Goal: Transaction & Acquisition: Purchase product/service

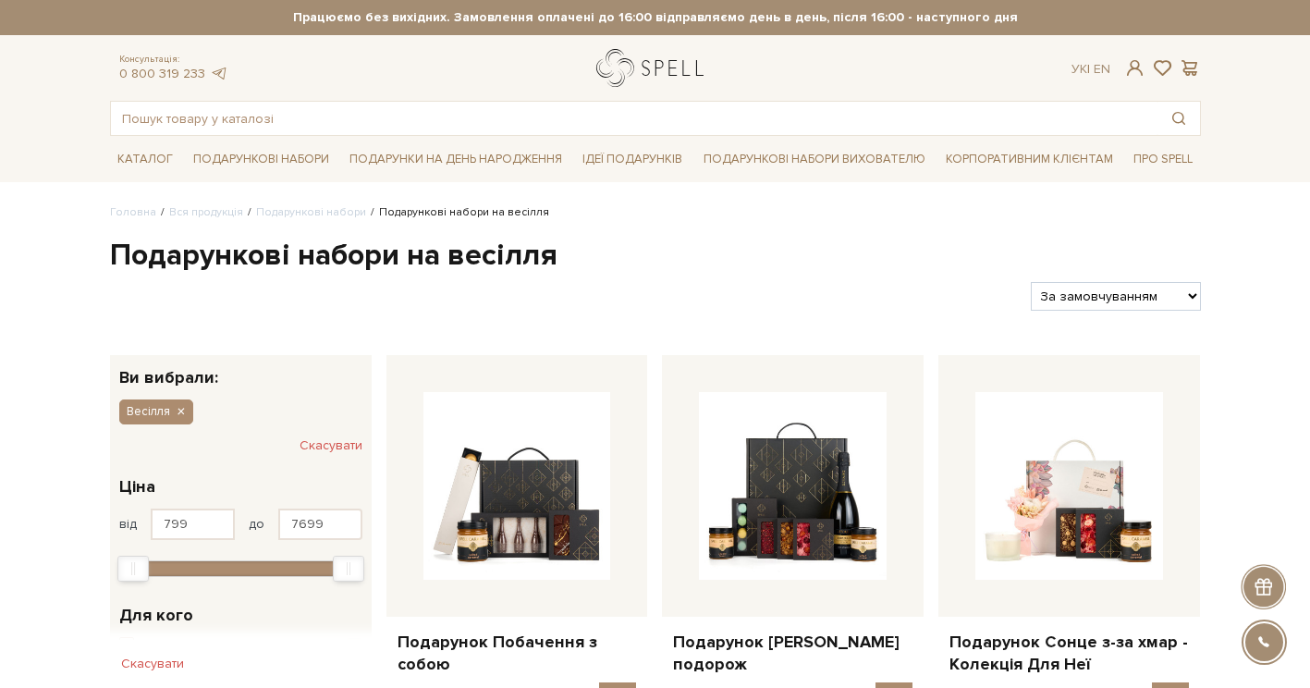
click at [650, 67] on link "logo" at bounding box center [654, 68] width 116 height 38
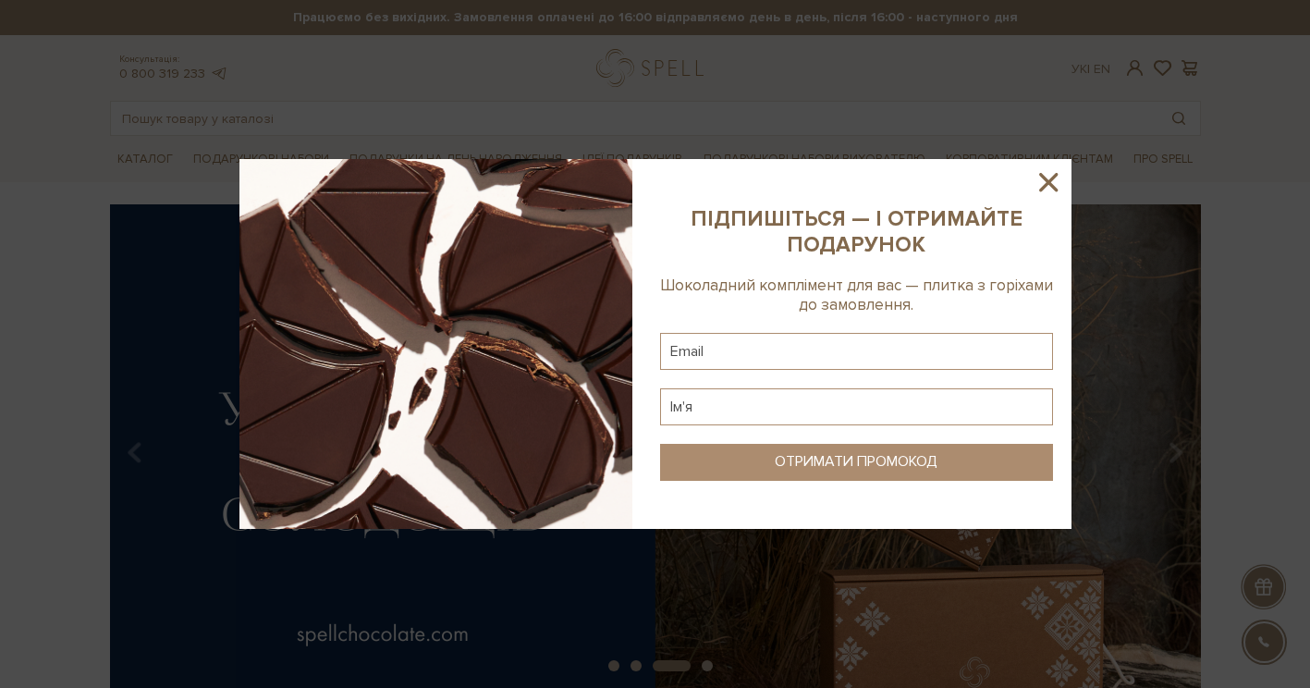
click at [1050, 178] on icon at bounding box center [1048, 181] width 31 height 31
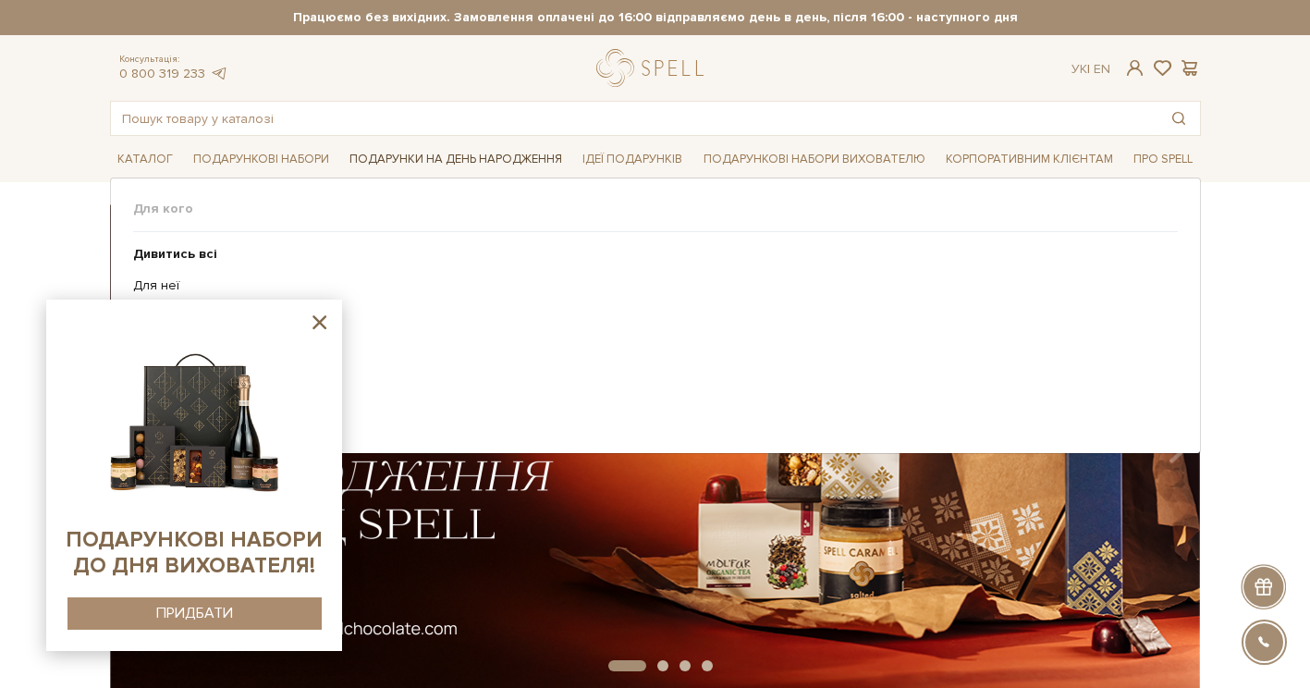
click at [413, 157] on link "Подарунки на День народження" at bounding box center [455, 159] width 227 height 29
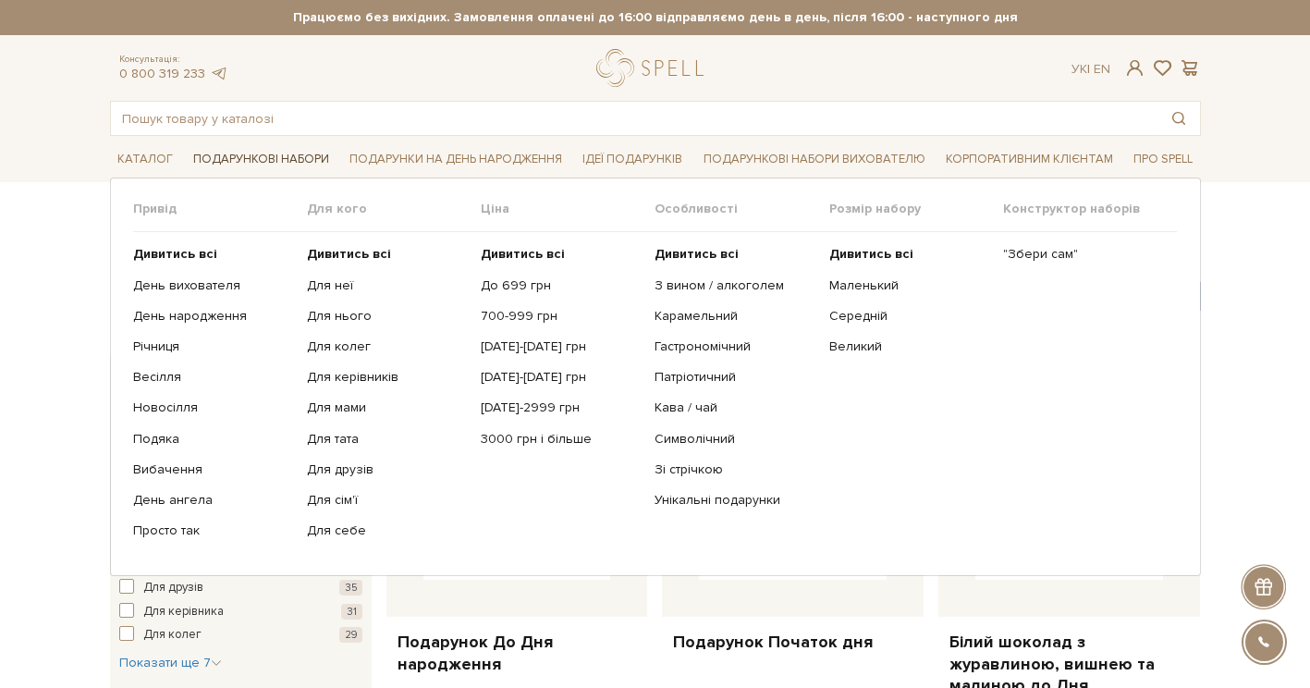
click at [269, 166] on link "Подарункові набори" at bounding box center [261, 159] width 151 height 29
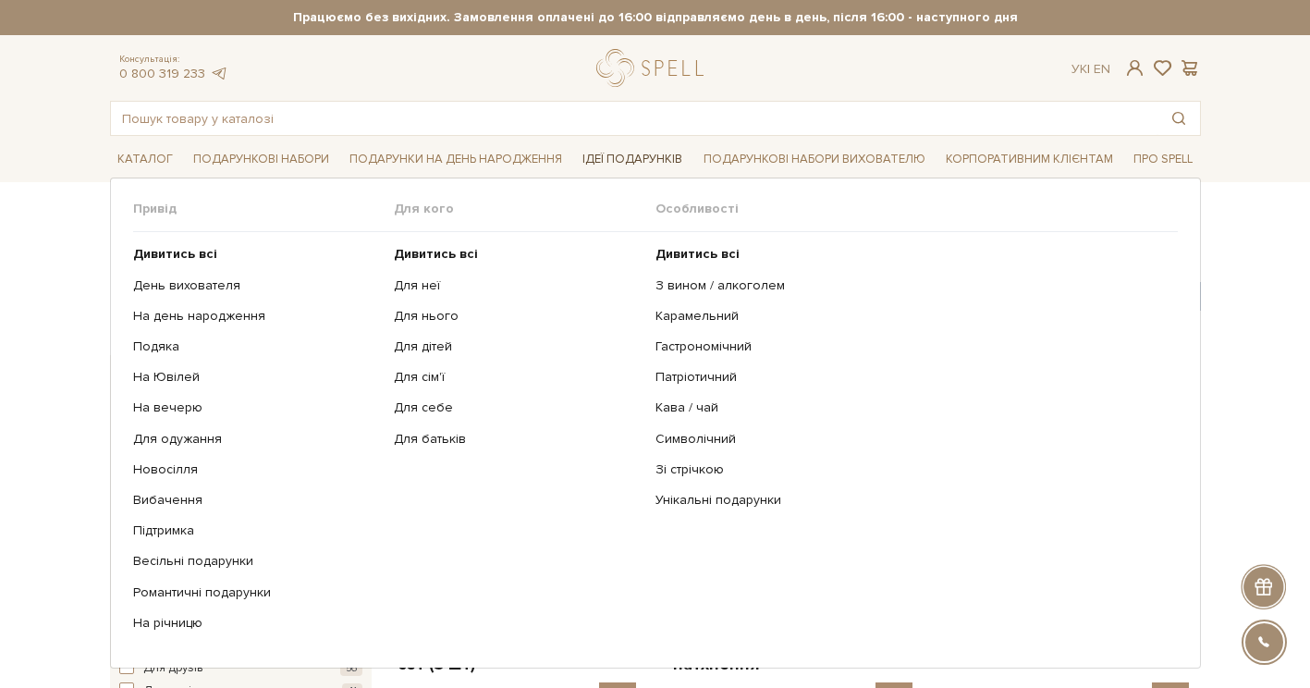
click at [641, 154] on link "Ідеї подарунків" at bounding box center [632, 159] width 115 height 29
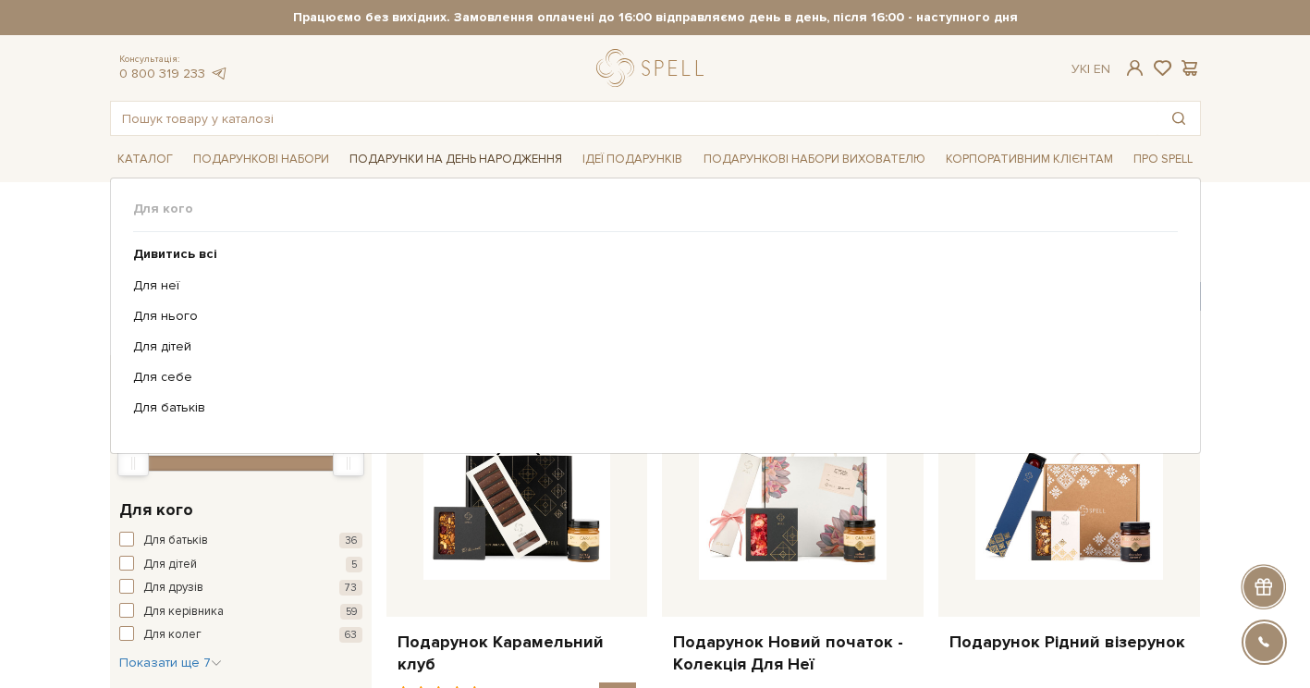
click at [492, 165] on link "Подарунки на День народження" at bounding box center [455, 159] width 227 height 29
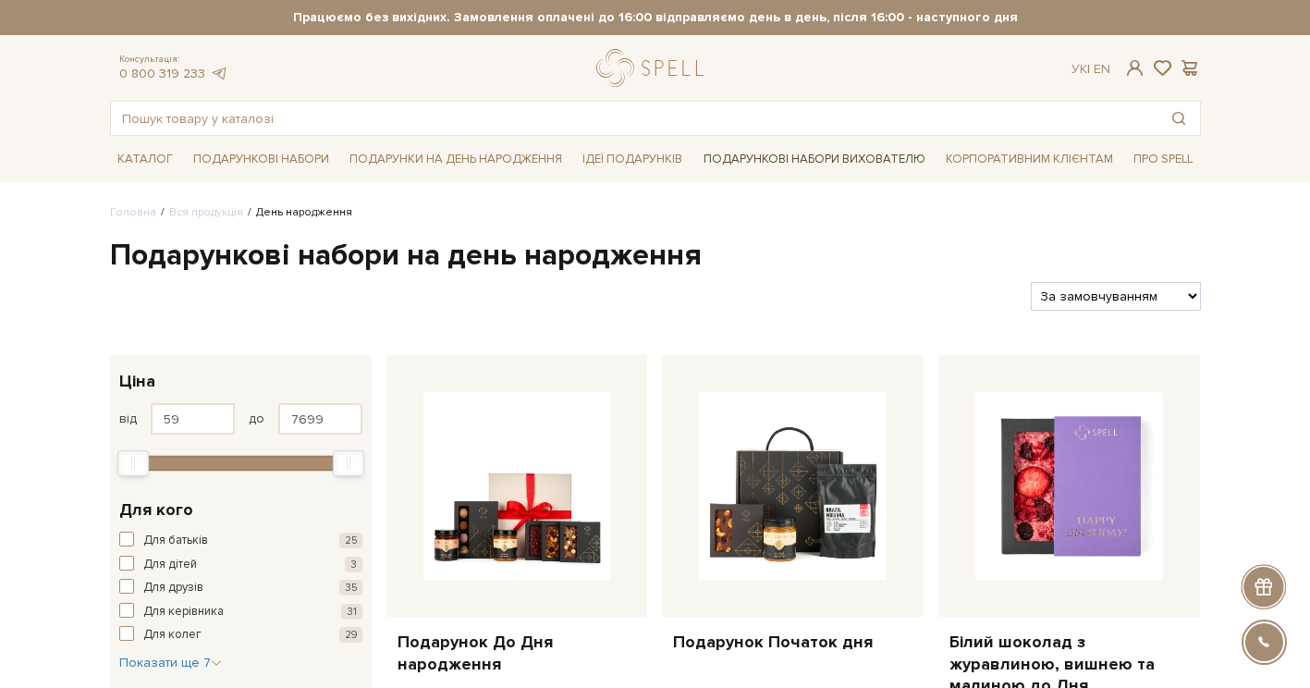
click at [759, 155] on link "Подарункові набори вихователю" at bounding box center [814, 158] width 237 height 31
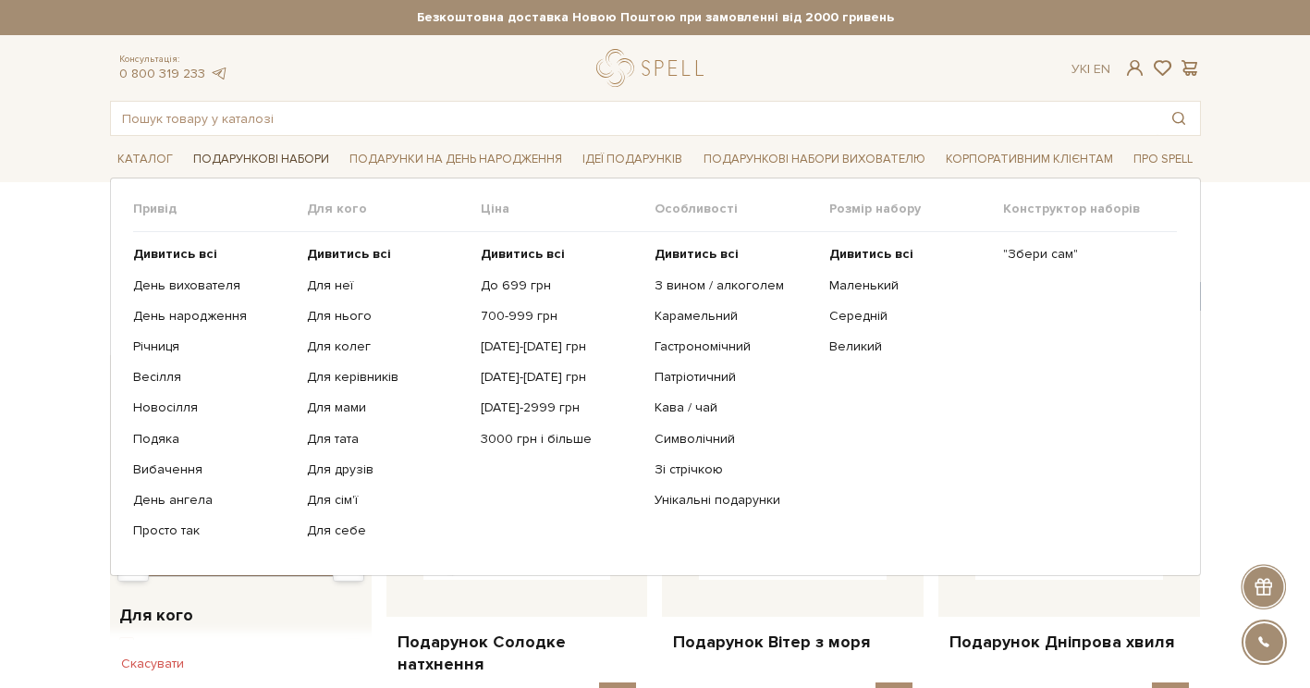
click at [264, 163] on link "Подарункові набори" at bounding box center [261, 159] width 151 height 29
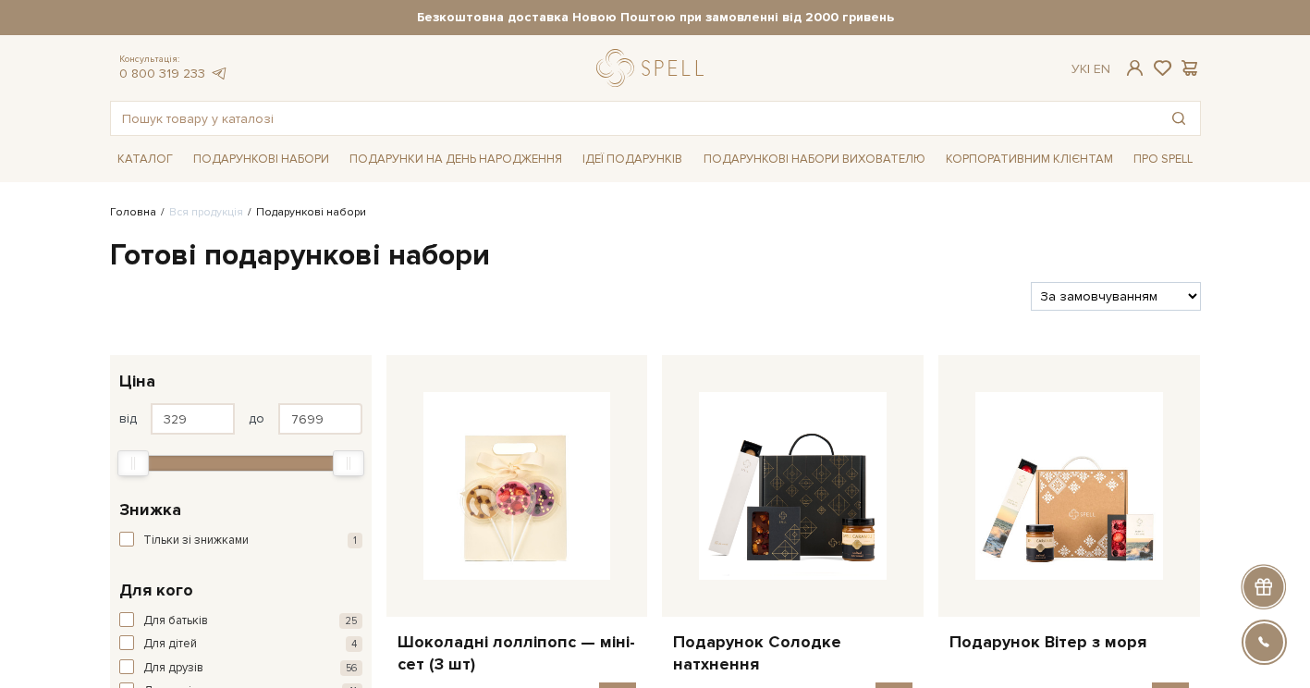
click at [129, 215] on link "Головна" at bounding box center [133, 212] width 46 height 14
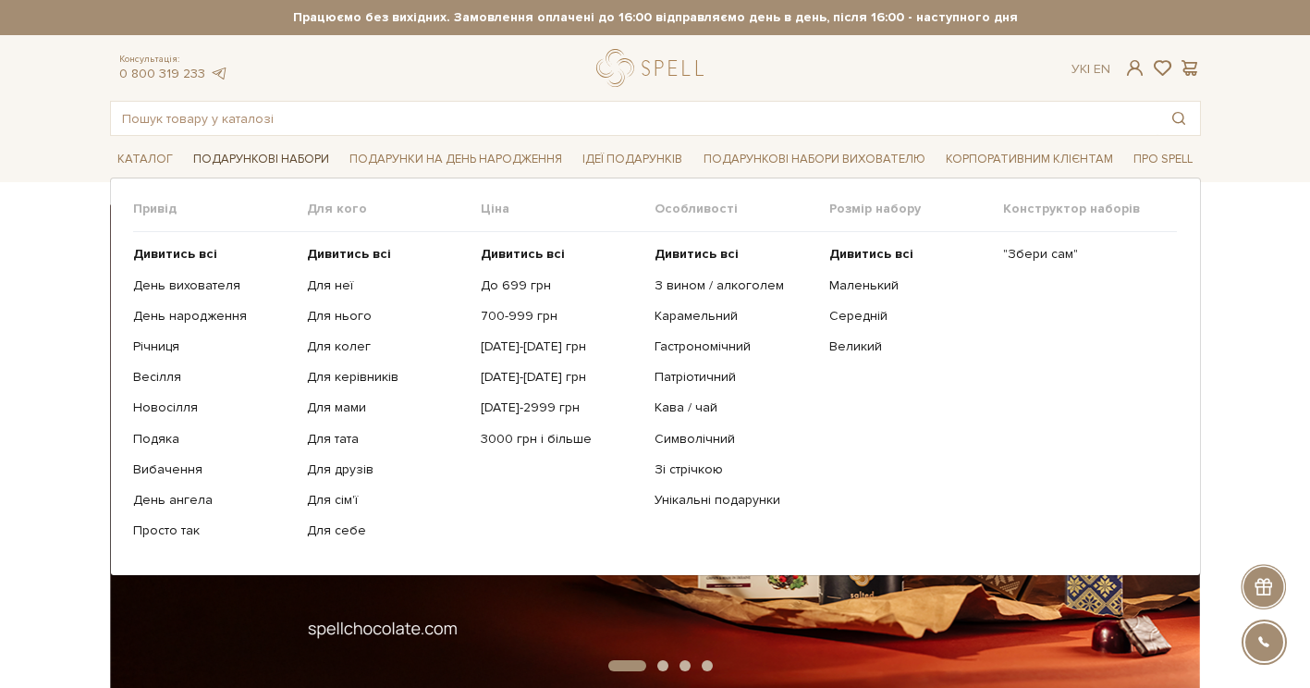
click at [282, 165] on link "Подарункові набори" at bounding box center [261, 159] width 151 height 29
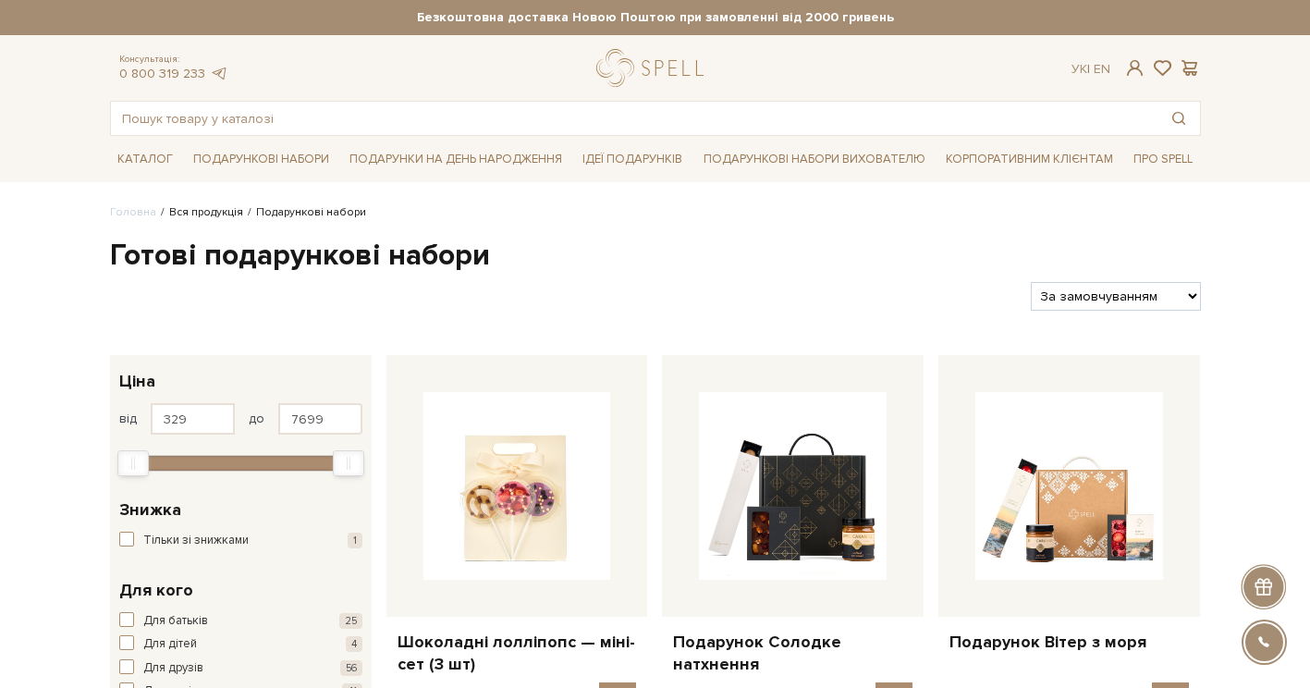
click at [195, 217] on link "Вся продукція" at bounding box center [206, 212] width 74 height 14
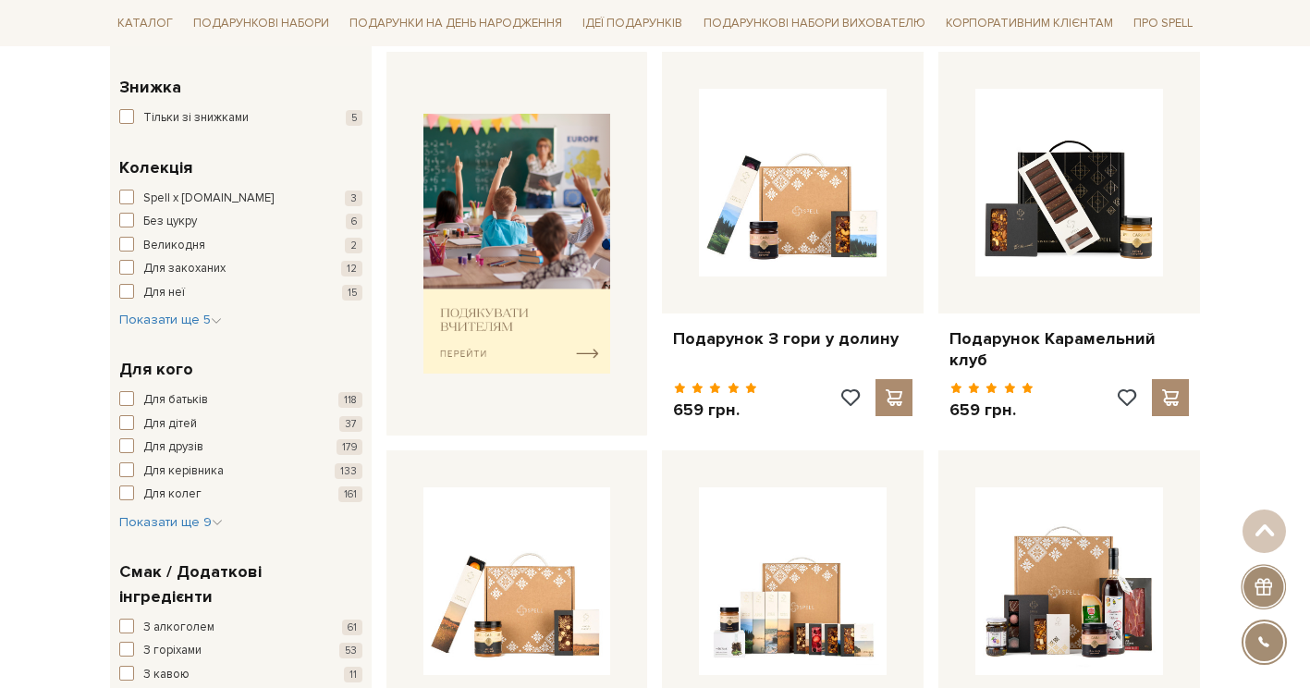
scroll to position [723, 0]
click at [534, 263] on img at bounding box center [517, 245] width 188 height 260
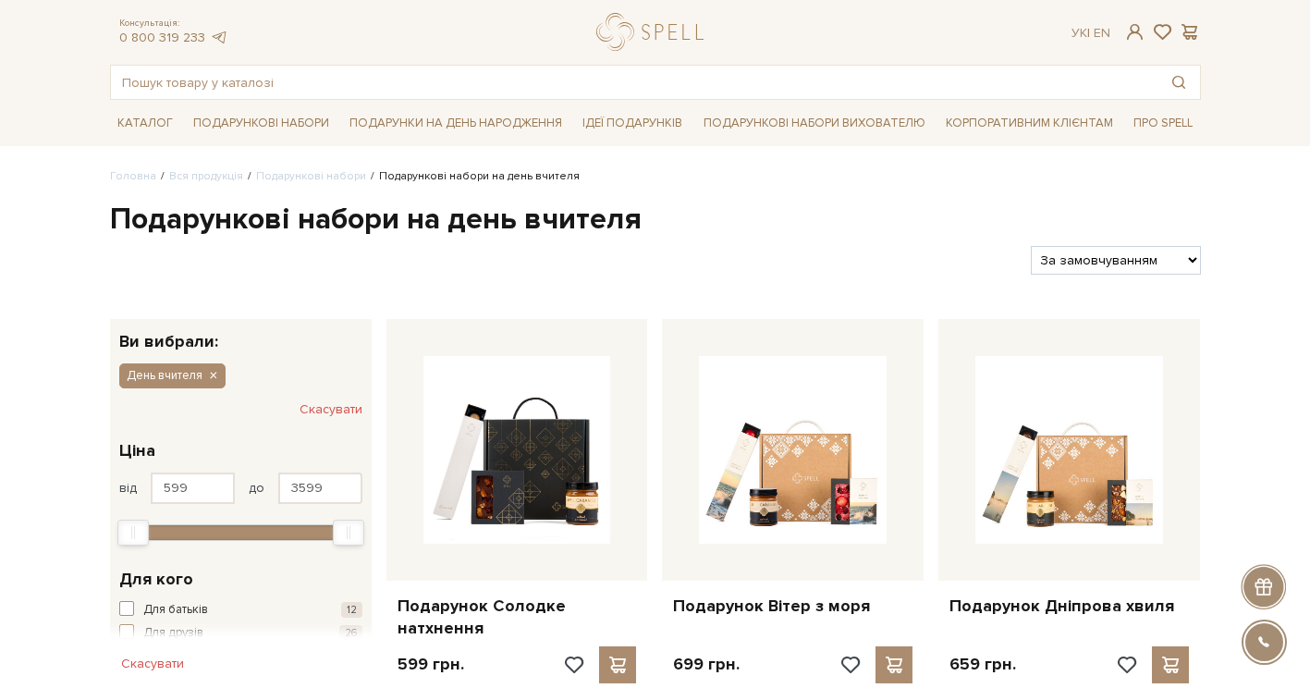
scroll to position [34, 0]
